Goal: Transaction & Acquisition: Purchase product/service

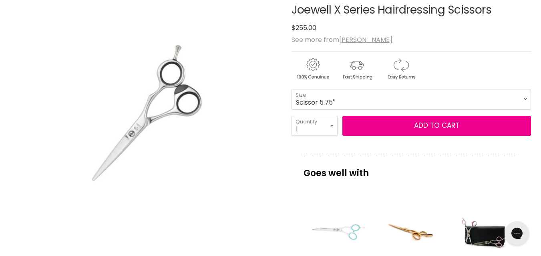
scroll to position [112, 0]
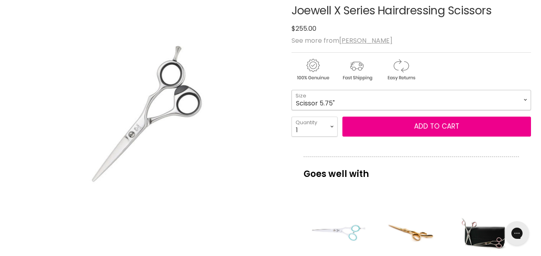
click at [526, 101] on select "Scissor 5.25" Scissor 5.75"" at bounding box center [410, 100] width 239 height 20
click at [245, 149] on div "Click or scroll to zoom Tap or pinch to zoom" at bounding box center [144, 119] width 268 height 268
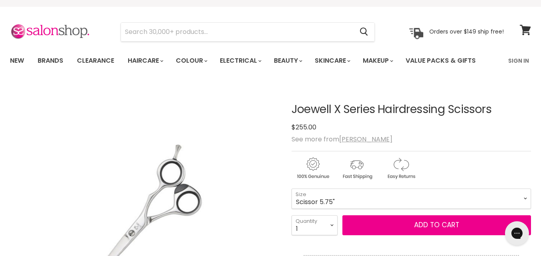
scroll to position [0, 0]
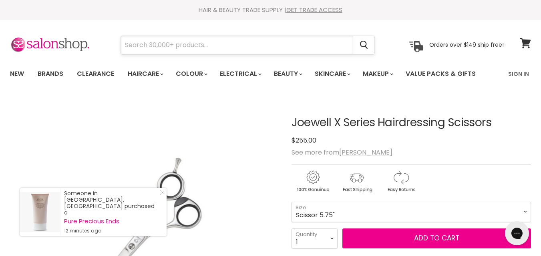
click at [227, 47] on input "Search" at bounding box center [237, 45] width 232 height 18
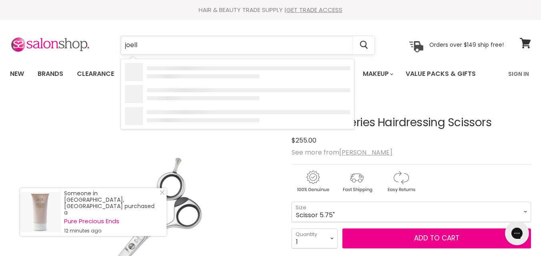
type input "[PERSON_NAME]"
